Goal: Information Seeking & Learning: Learn about a topic

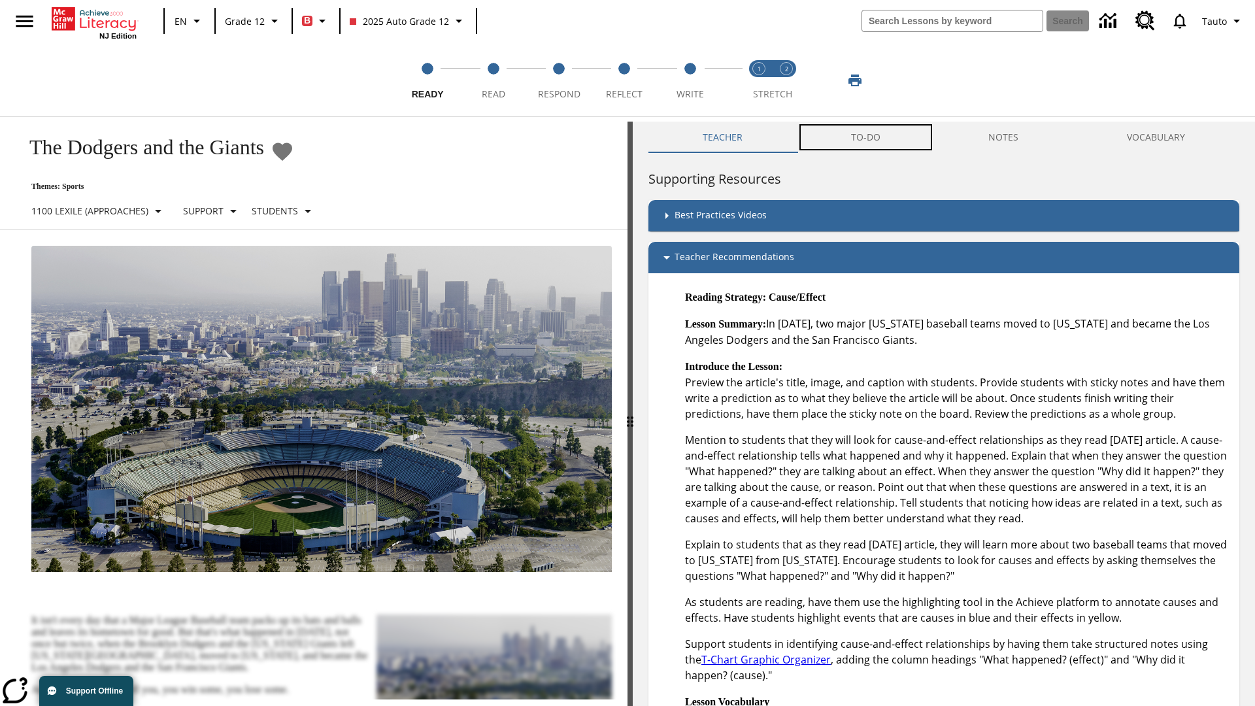
click at [866, 137] on button "TO-DO" at bounding box center [866, 137] width 138 height 31
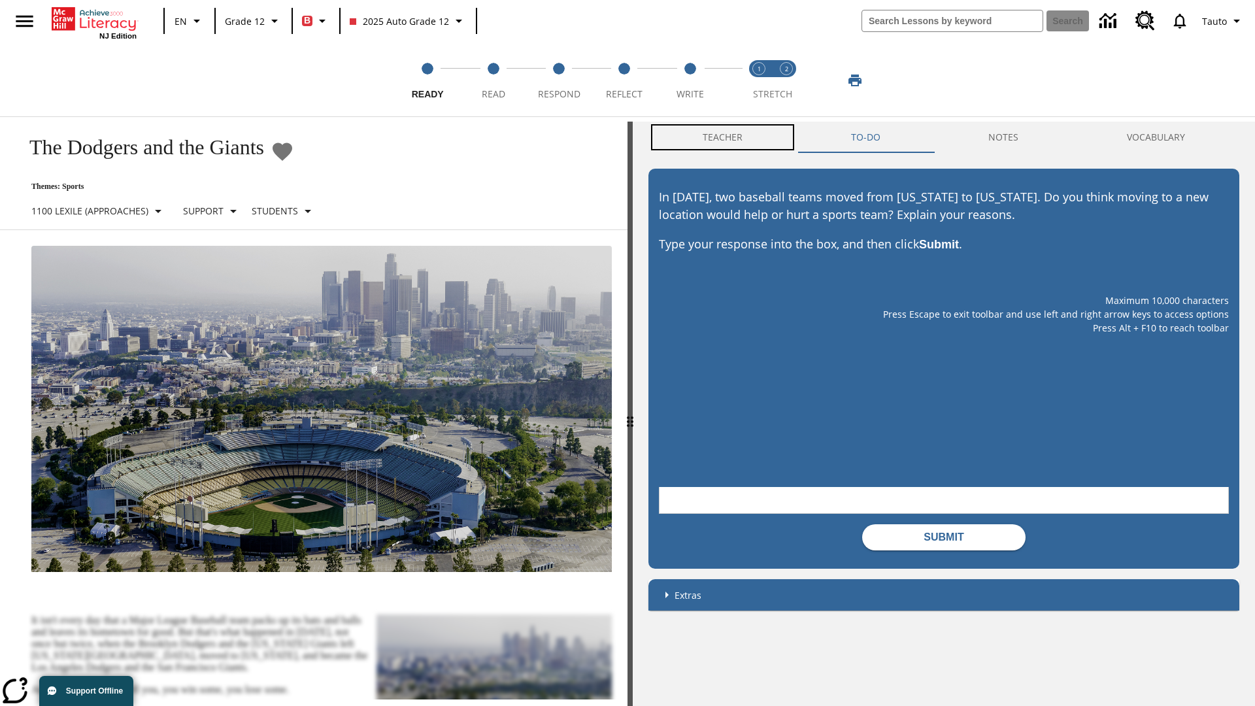
scroll to position [1, 0]
click at [723, 137] on button "Teacher" at bounding box center [723, 136] width 148 height 31
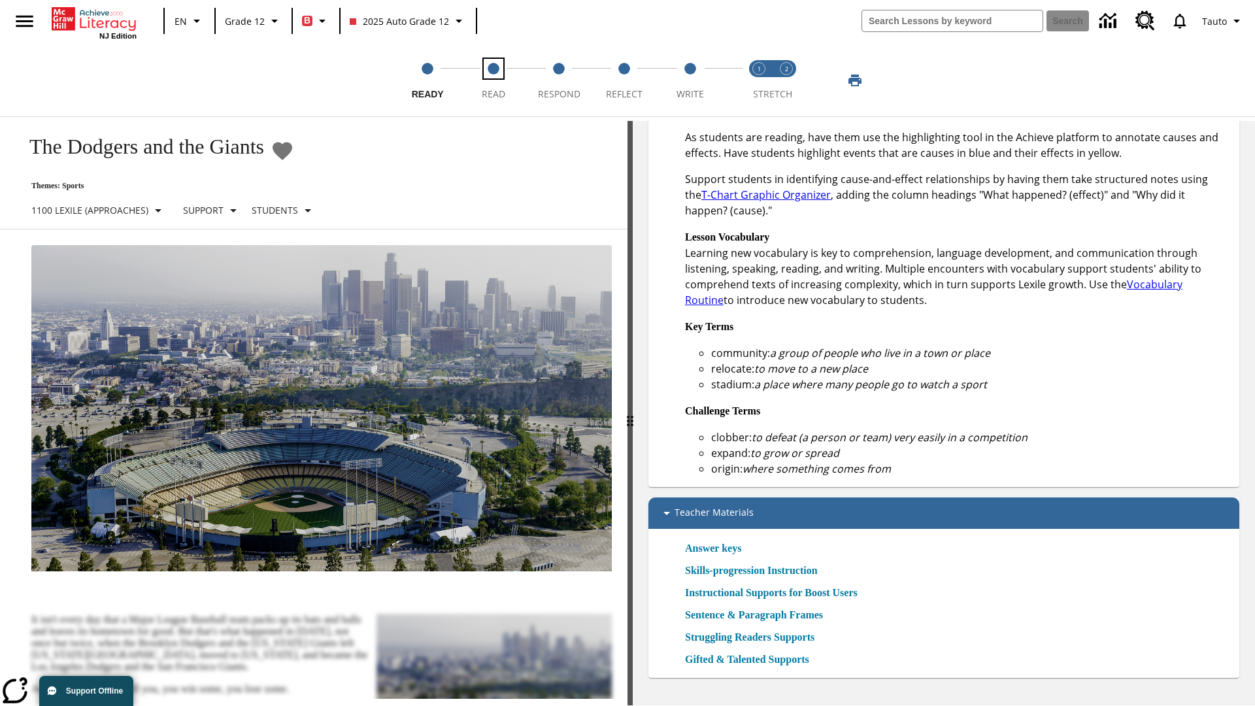
click at [493, 80] on span "Read" at bounding box center [494, 89] width 24 height 24
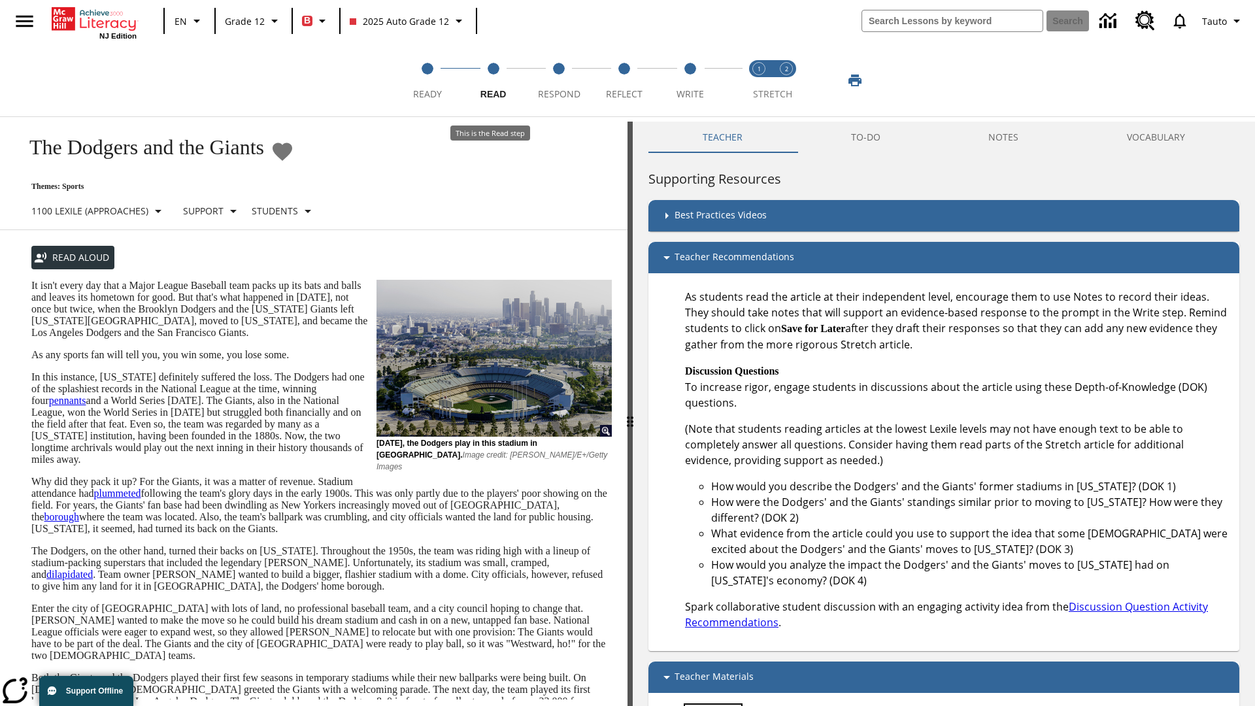
click at [718, 705] on link "Answer keys" at bounding box center [713, 713] width 56 height 16
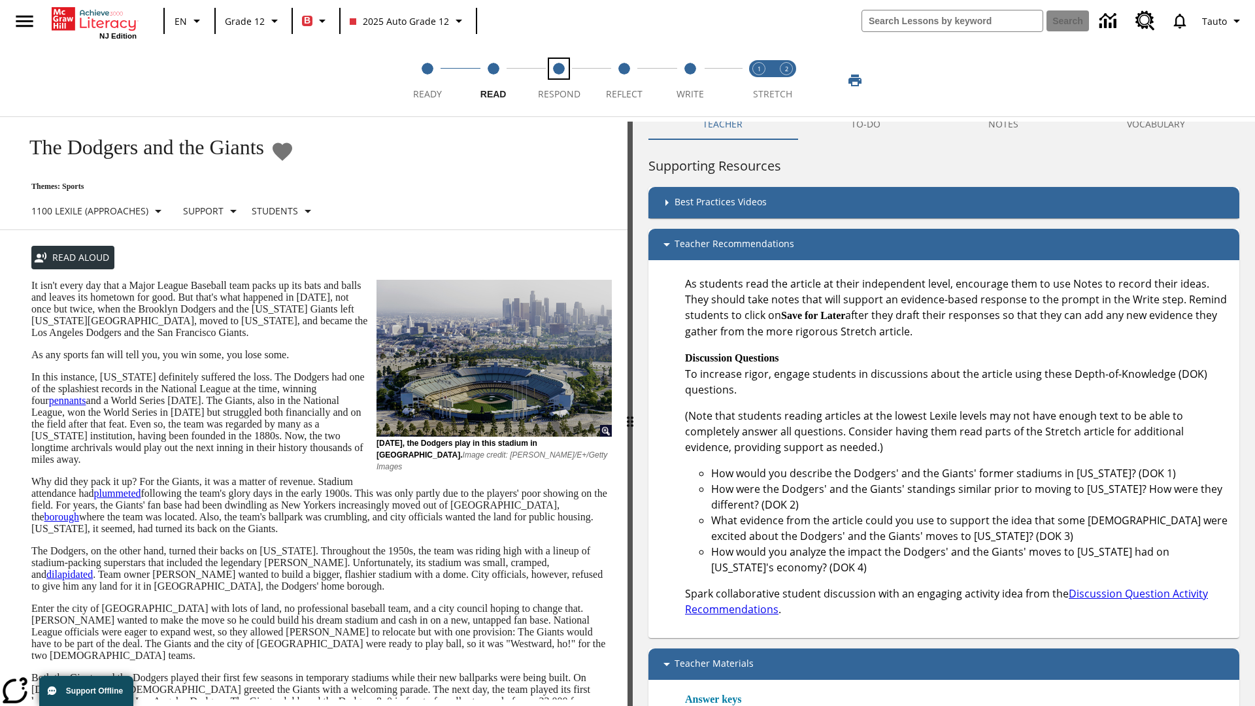
click at [559, 80] on span "Respond" at bounding box center [559, 89] width 42 height 24
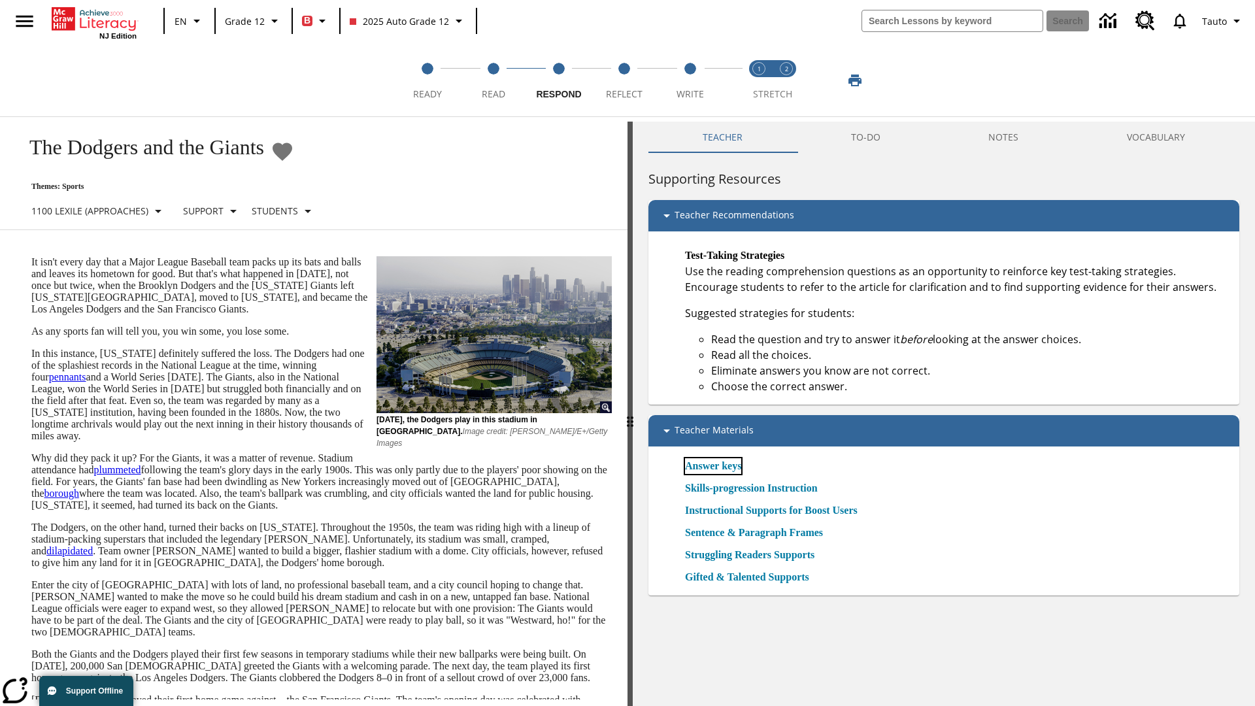
click at [718, 465] on link "Answer keys" at bounding box center [713, 466] width 56 height 16
click at [624, 80] on span "Reflect" at bounding box center [624, 89] width 37 height 24
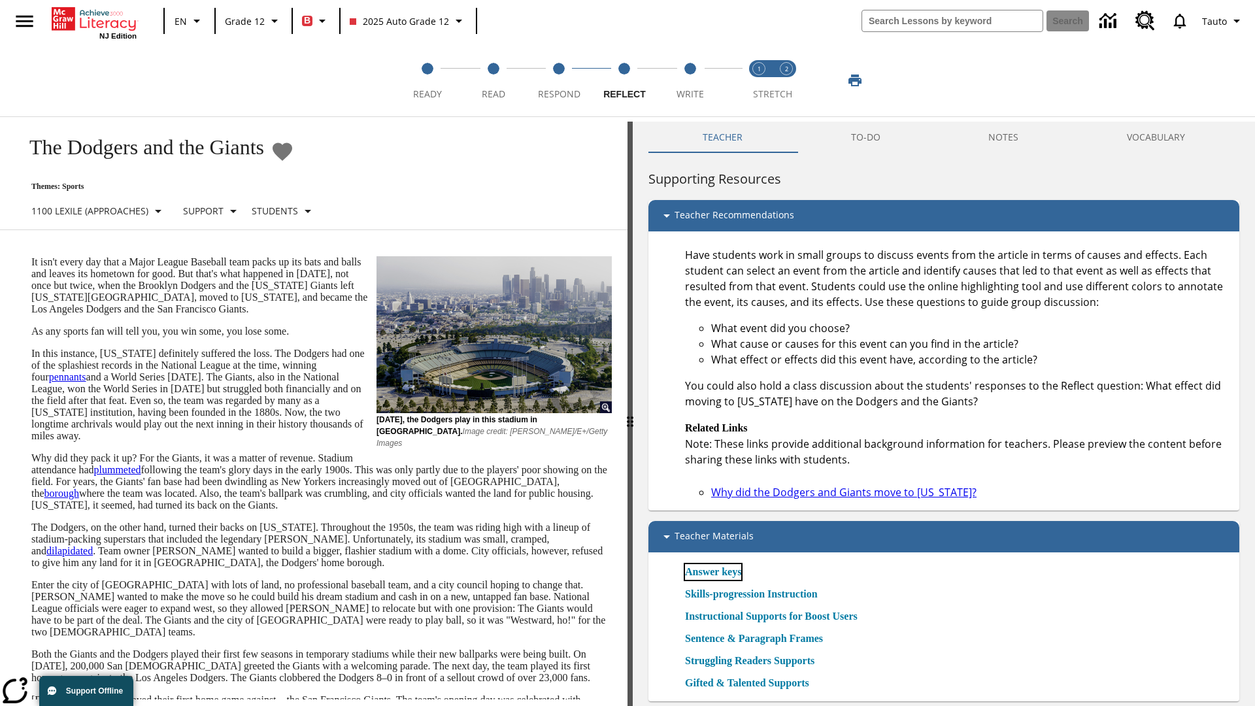
click at [718, 571] on link "Answer keys" at bounding box center [713, 572] width 56 height 16
click at [690, 80] on span "Write" at bounding box center [690, 89] width 27 height 24
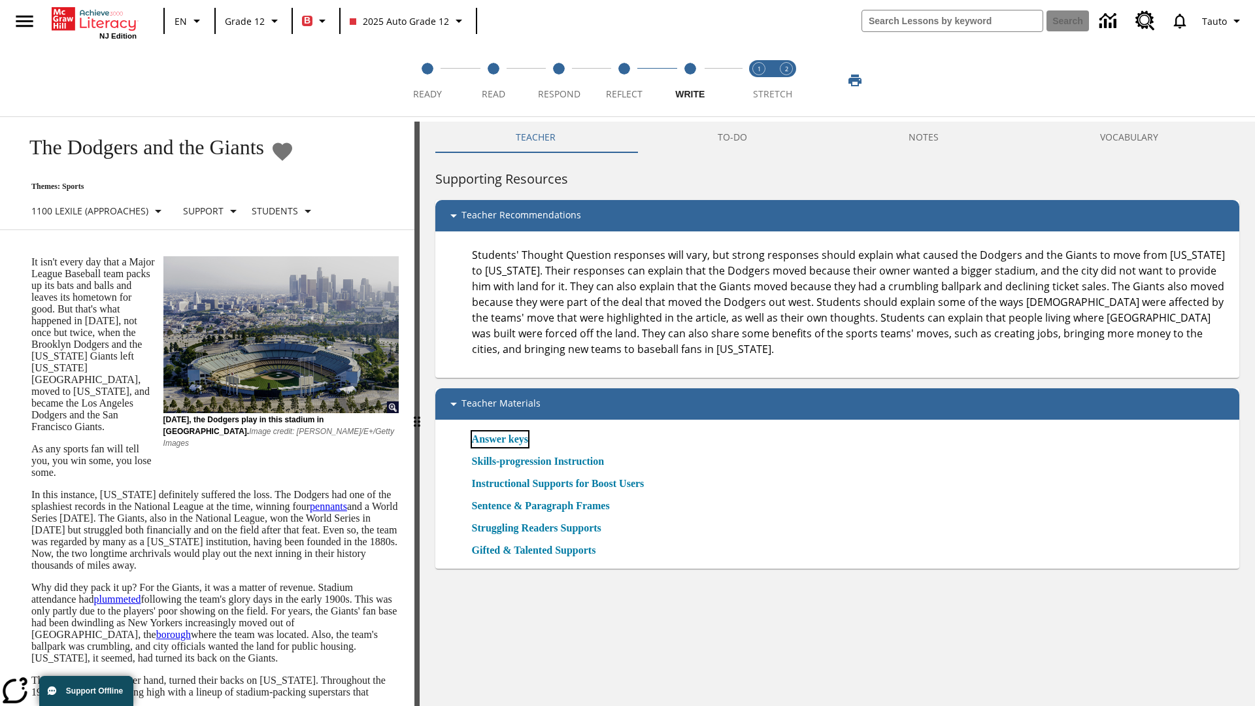
click at [504, 439] on link "Answer keys" at bounding box center [500, 439] width 56 height 16
